Goal: Check status: Check status

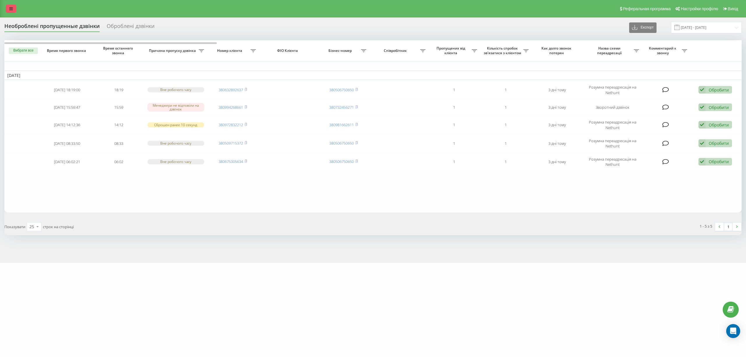
click at [9, 8] on icon at bounding box center [10, 9] width 3 height 4
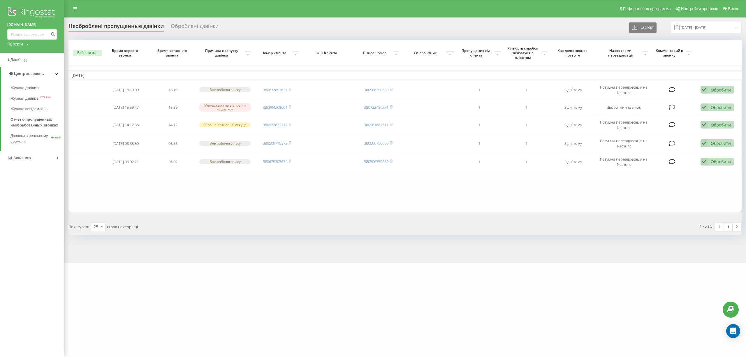
drag, startPoint x: 396, startPoint y: 273, endPoint x: 477, endPoint y: 237, distance: 88.7
click at [360, 273] on div "[DOMAIN_NAME] Проекти [DOMAIN_NAME] Дашборд Центр звернень Журнал дзвінків Журн…" at bounding box center [373, 178] width 746 height 357
click at [360, 27] on input "[DATE] - [DATE]" at bounding box center [706, 27] width 71 height 11
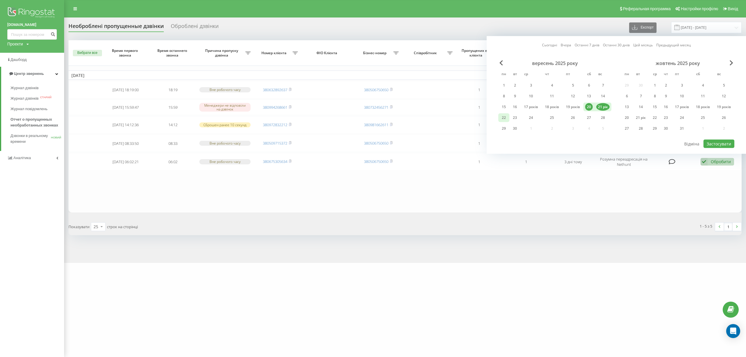
click at [360, 118] on div "22" at bounding box center [504, 118] width 8 height 8
click at [360, 119] on div "23" at bounding box center [515, 118] width 8 height 8
click at [360, 143] on font "Застосувати" at bounding box center [719, 144] width 24 height 6
type input "[DATE] - [DATE]"
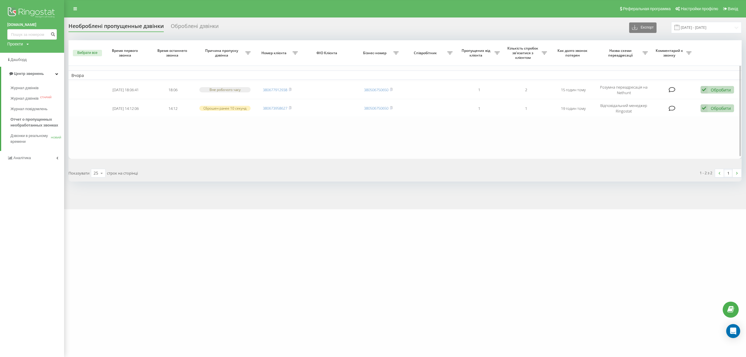
click at [307, 150] on table "Вчора [DATE] 18:06:41 18:06 Вне робочого часу 380677912938 380506750650 1 2 15 …" at bounding box center [404, 99] width 673 height 119
click at [76, 8] on icon at bounding box center [74, 9] width 3 height 4
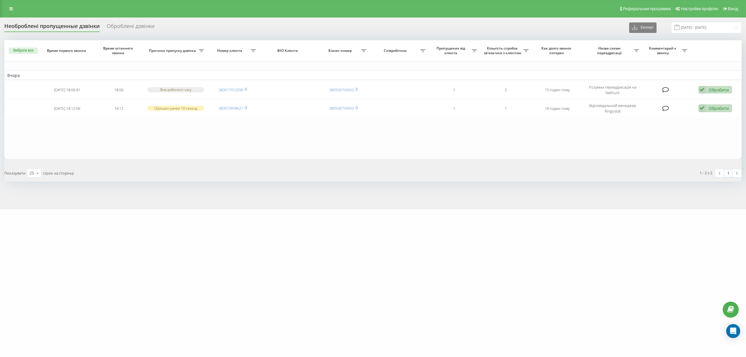
click at [219, 280] on div "[DOMAIN_NAME] Проекти [DOMAIN_NAME] Дашборд Центр звернень Журнал дзвінків Журн…" at bounding box center [373, 178] width 746 height 357
click at [97, 275] on div "[DOMAIN_NAME] Проекти [DOMAIN_NAME] Дашборд Центр звернень Журнал дзвінків Журн…" at bounding box center [373, 178] width 746 height 357
click at [153, 346] on div "[DOMAIN_NAME] Проекти [DOMAIN_NAME] Дашборд Центр звернень Журнал дзвінків Журн…" at bounding box center [373, 178] width 746 height 357
drag, startPoint x: 219, startPoint y: 279, endPoint x: 199, endPoint y: 304, distance: 32.1
click at [219, 279] on div "[DOMAIN_NAME] Проекти [DOMAIN_NAME] Дашборд Центр звернень Журнал дзвінків Журн…" at bounding box center [373, 178] width 746 height 357
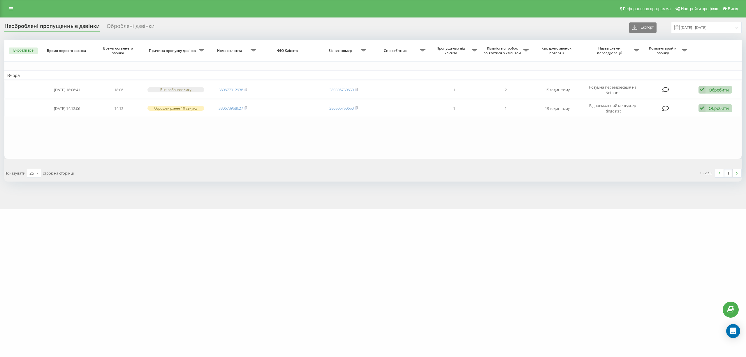
drag, startPoint x: 132, startPoint y: 234, endPoint x: 136, endPoint y: 229, distance: 6.8
click at [132, 234] on div "[DOMAIN_NAME] Проекти [DOMAIN_NAME] Дашборд Центр звернень Журнал дзвінків Журн…" at bounding box center [373, 178] width 746 height 357
click at [103, 249] on div "[DOMAIN_NAME] Проекти [DOMAIN_NAME] Дашборд Центр звернень Журнал дзвінків Журн…" at bounding box center [373, 178] width 746 height 357
drag, startPoint x: 173, startPoint y: 274, endPoint x: 141, endPoint y: 339, distance: 71.8
click at [172, 274] on div "[DOMAIN_NAME] Проекти [DOMAIN_NAME] Дашборд Центр звернень Журнал дзвінків Журн…" at bounding box center [373, 178] width 746 height 357
